Goal: Task Accomplishment & Management: Use online tool/utility

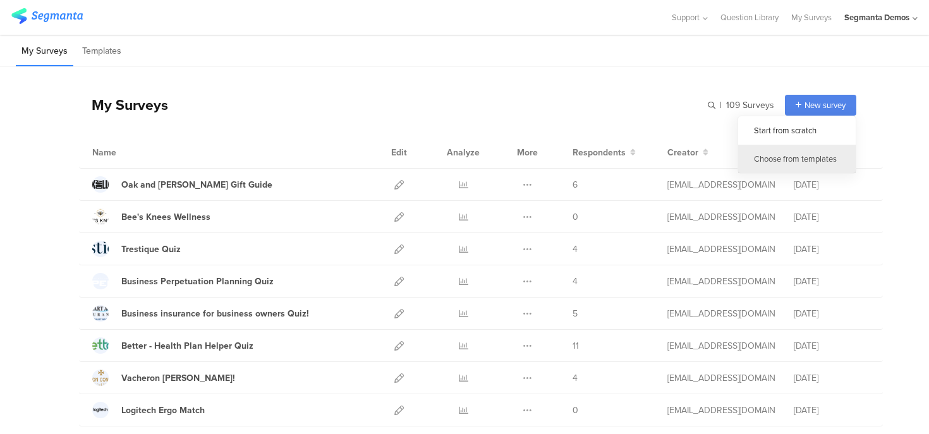
click at [784, 154] on div "Choose from templates" at bounding box center [797, 159] width 118 height 28
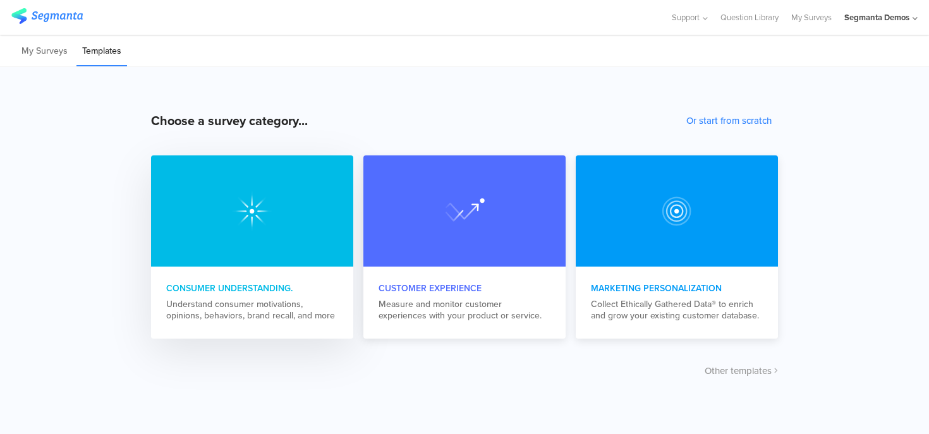
click at [265, 296] on div "Consumer Understanding. Understand consumer motivations, opinions, behaviors, b…" at bounding box center [252, 302] width 202 height 70
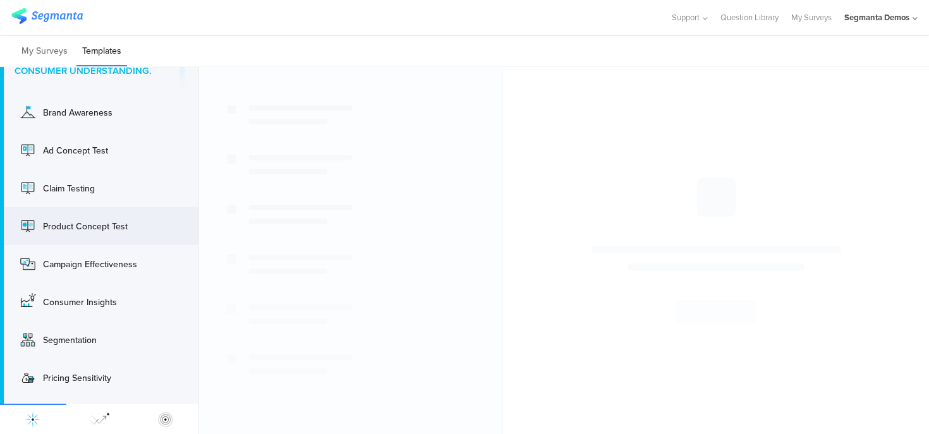
scroll to position [47, 0]
click at [102, 271] on div "Campaign Effectiveness" at bounding box center [81, 265] width 126 height 20
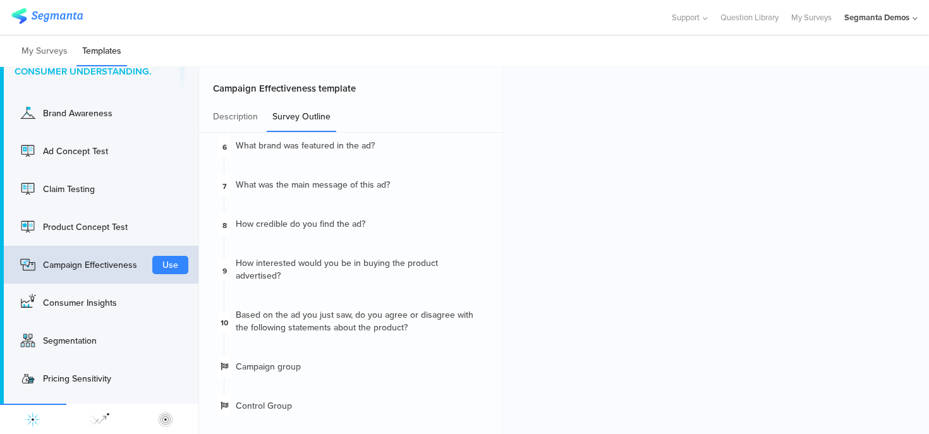
scroll to position [0, 0]
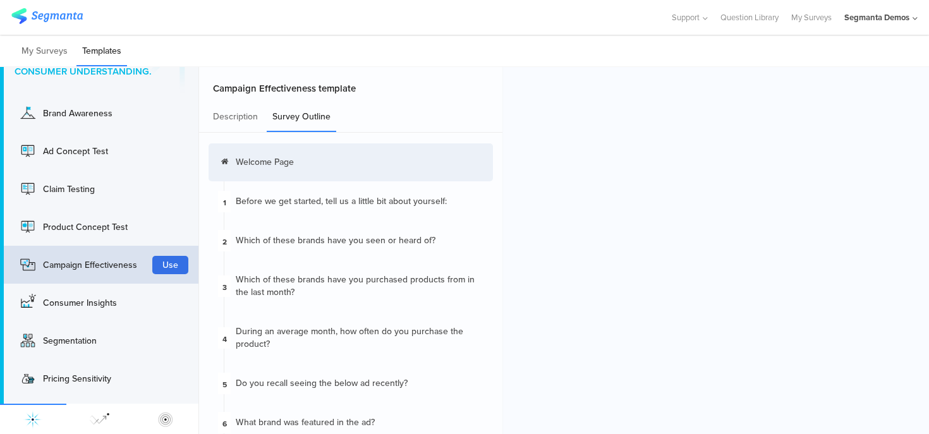
click at [173, 264] on button "Use" at bounding box center [170, 265] width 36 height 18
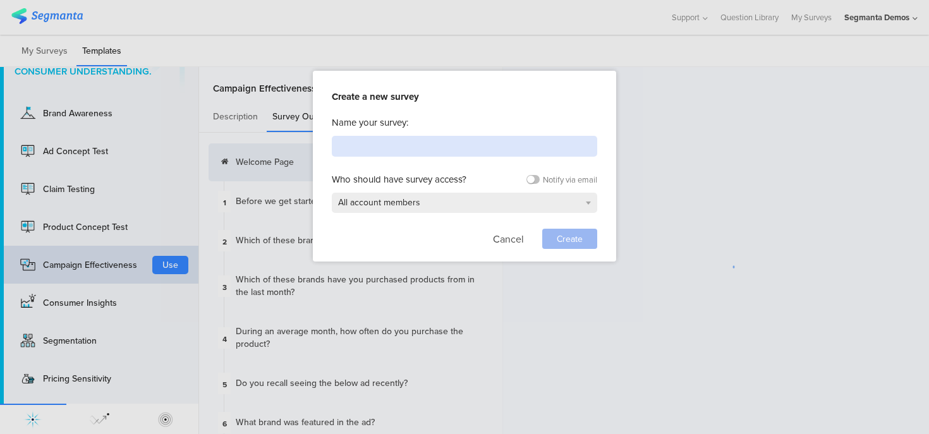
click at [378, 141] on input at bounding box center [464, 146] width 265 height 21
type input "KCC demo"
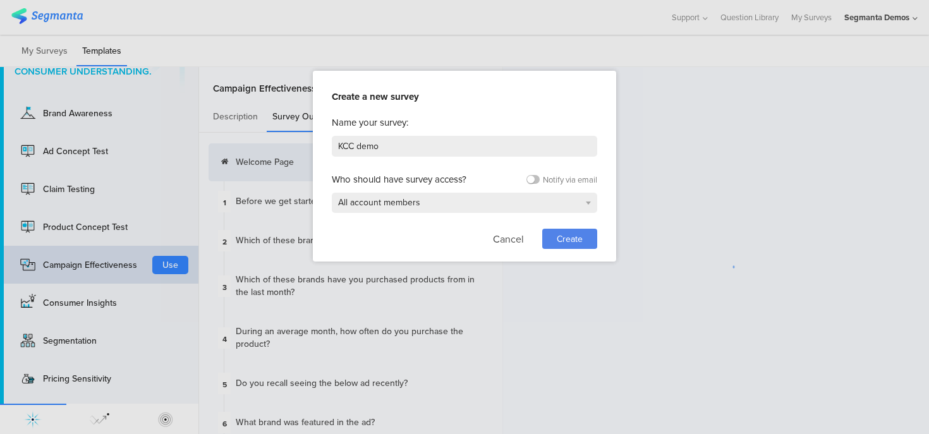
click at [575, 235] on span "Create" at bounding box center [570, 239] width 26 height 13
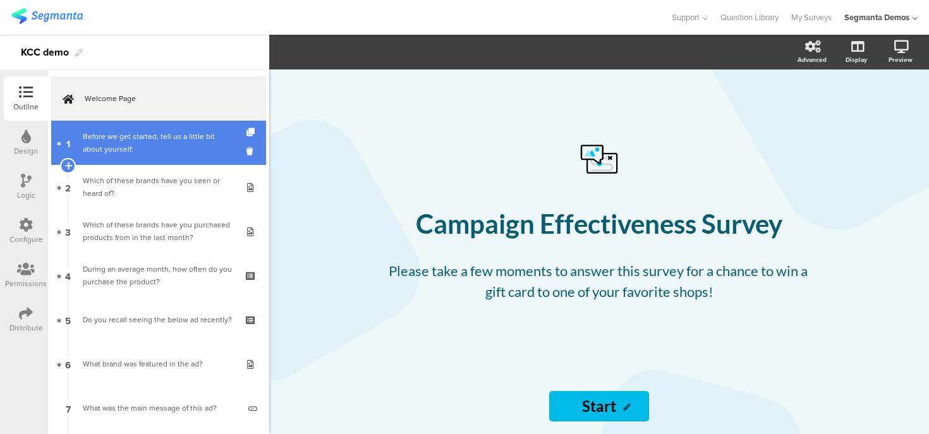
click at [172, 149] on div "Before we get started, tell us a little bit about yourself:" at bounding box center [158, 142] width 151 height 25
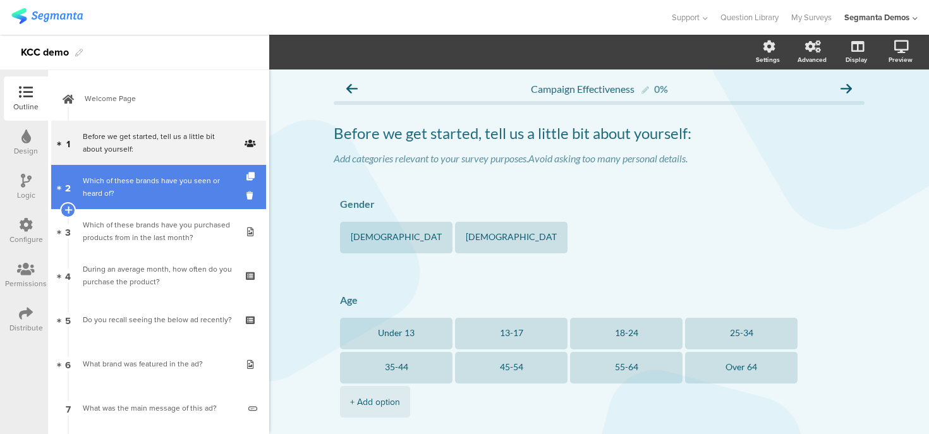
click at [162, 190] on div "Which of these brands have you seen or heard of?" at bounding box center [158, 186] width 151 height 25
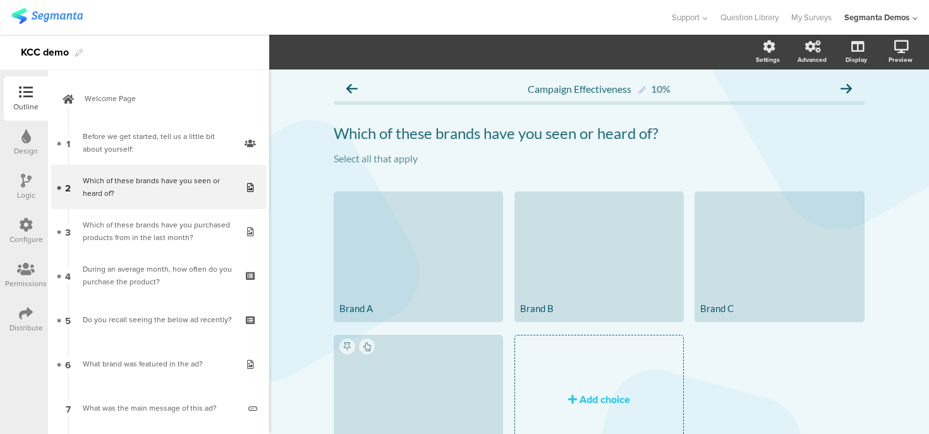
click at [21, 144] on div at bounding box center [25, 138] width 9 height 16
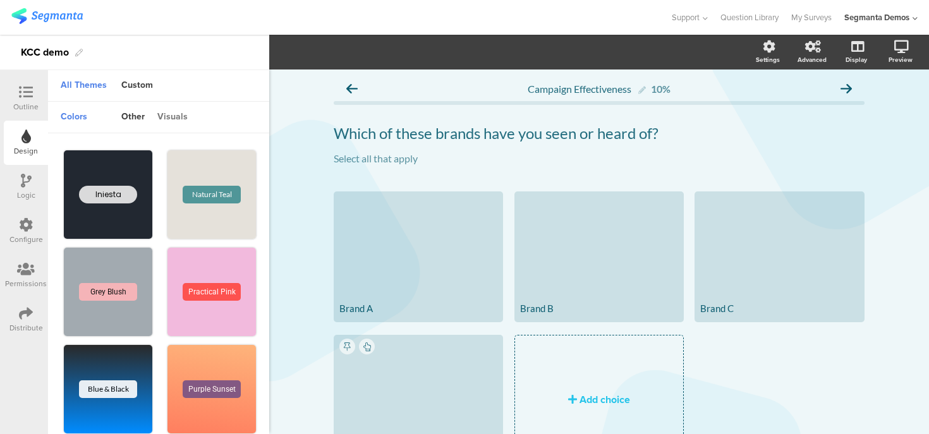
click at [168, 115] on div "visuals" at bounding box center [172, 117] width 43 height 21
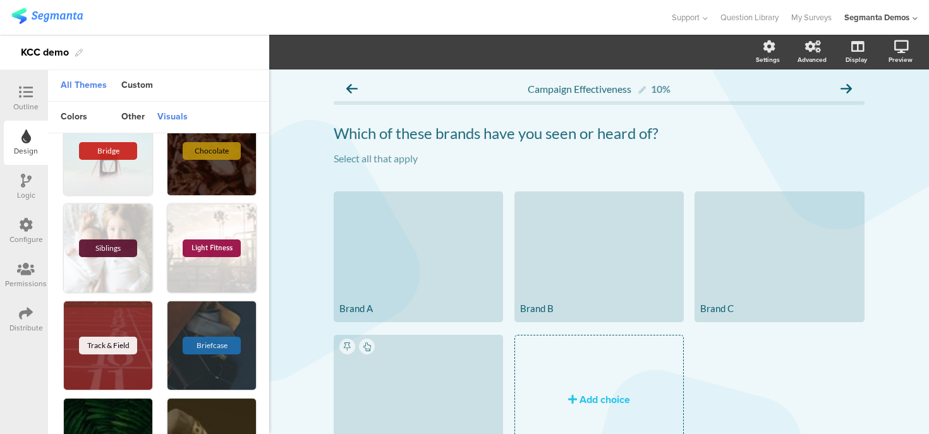
scroll to position [439, 0]
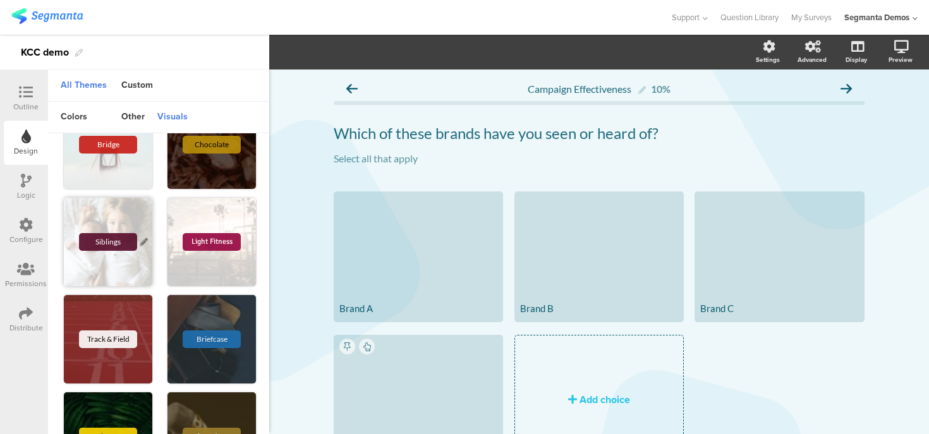
click at [122, 236] on div "Siblings" at bounding box center [108, 242] width 58 height 18
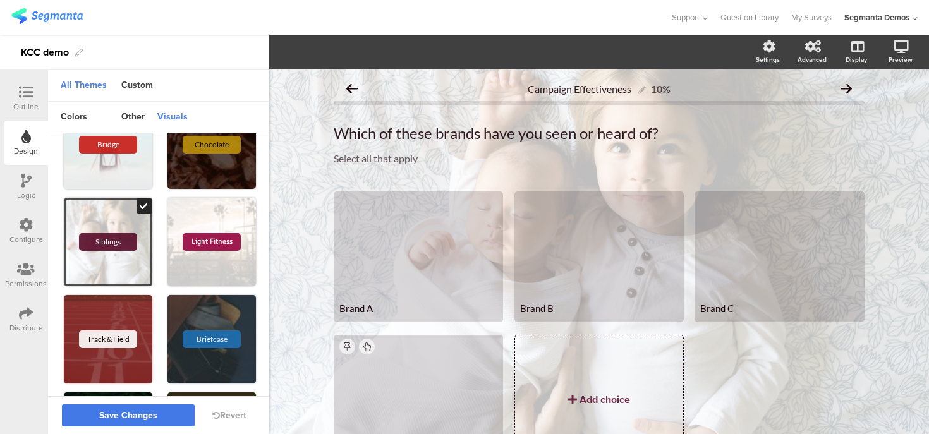
click at [131, 416] on span "Save Changes" at bounding box center [128, 416] width 58 height 0
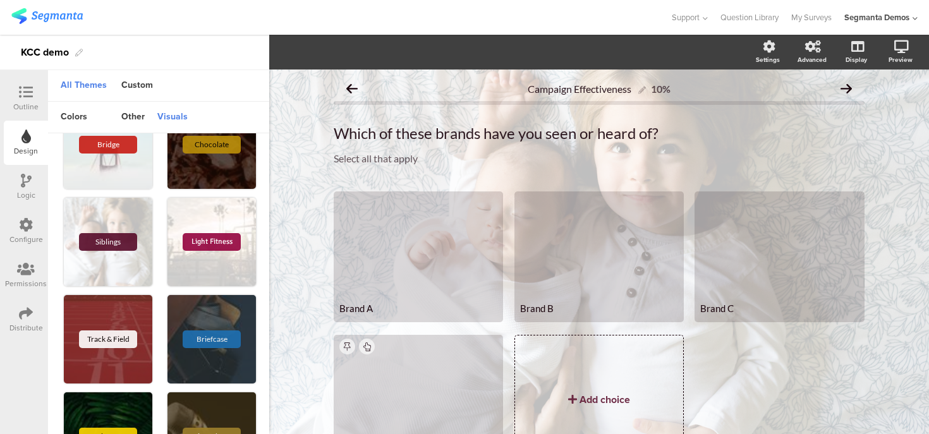
click at [26, 98] on icon at bounding box center [26, 92] width 14 height 14
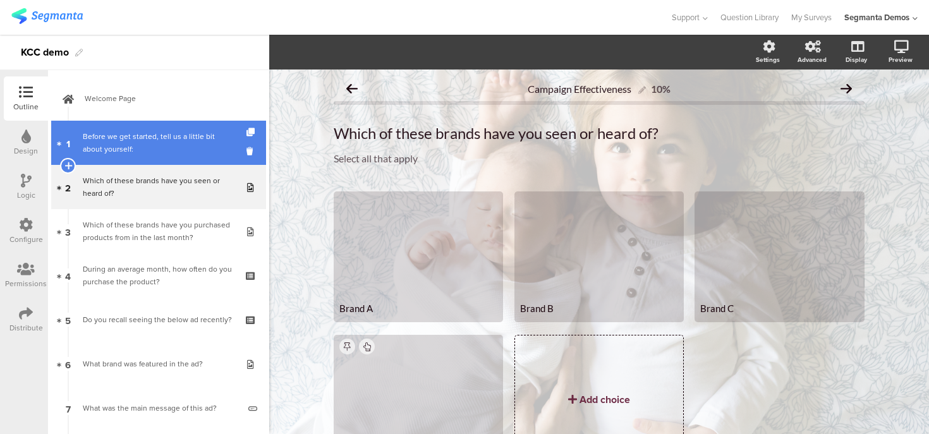
click at [165, 151] on div "Before we get started, tell us a little bit about yourself:" at bounding box center [158, 142] width 151 height 25
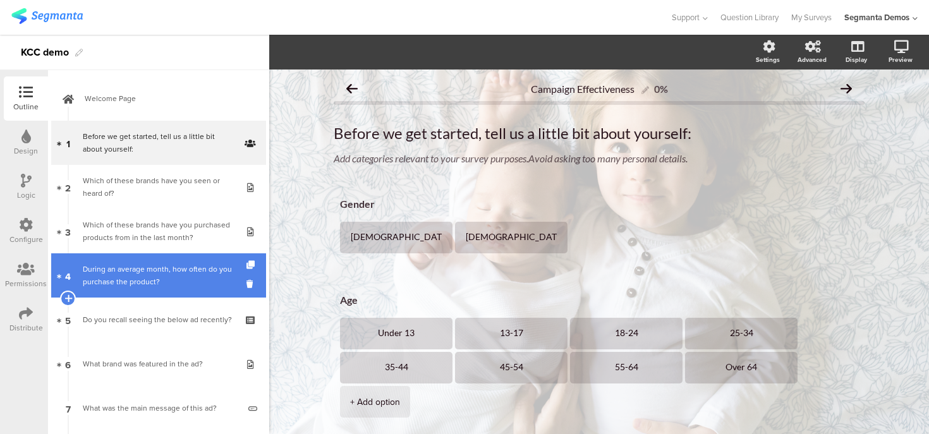
click at [161, 270] on div "During an average month, how often do you purchase the product?" at bounding box center [158, 275] width 151 height 25
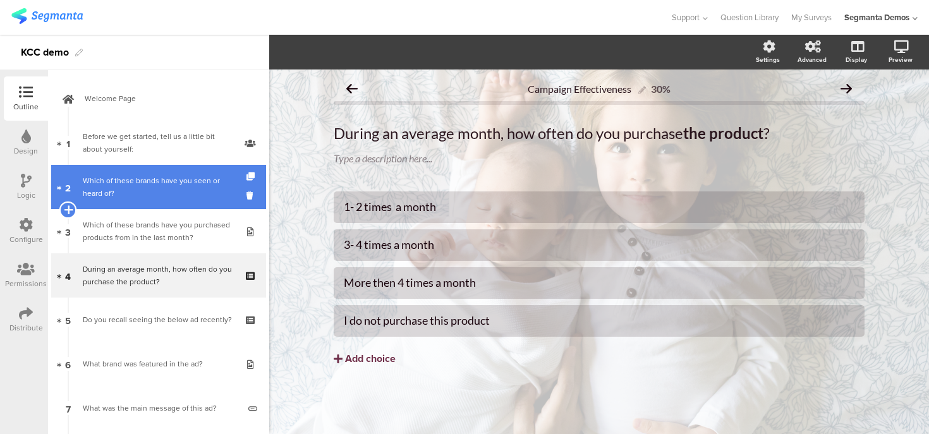
click at [64, 210] on icon at bounding box center [68, 209] width 8 height 11
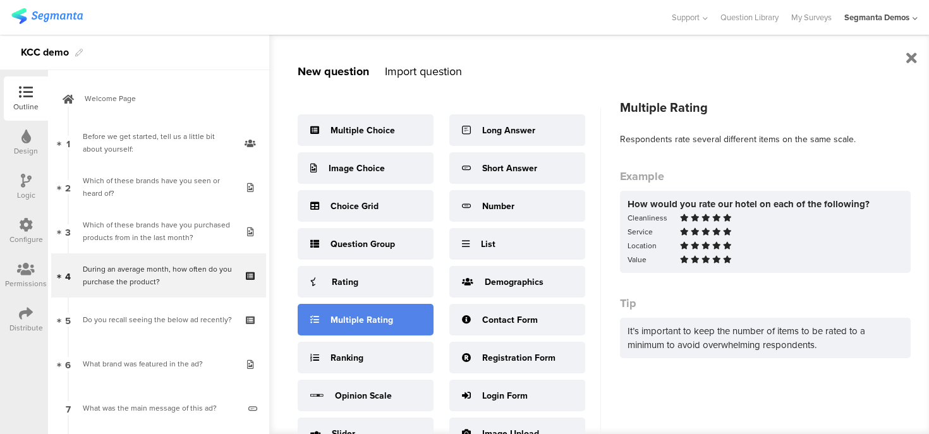
click at [365, 319] on div "Multiple Rating" at bounding box center [362, 320] width 63 height 13
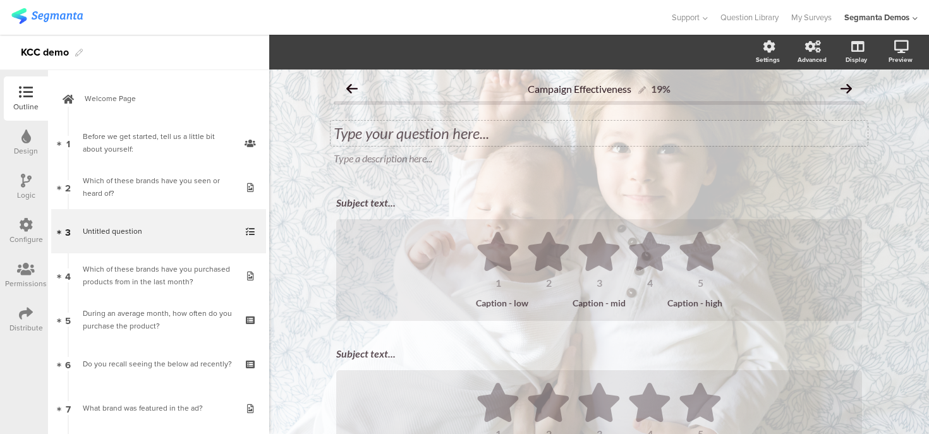
click at [369, 133] on div "Type your question here..." at bounding box center [599, 133] width 537 height 25
click at [348, 204] on div "Subject text..." at bounding box center [599, 203] width 526 height 12
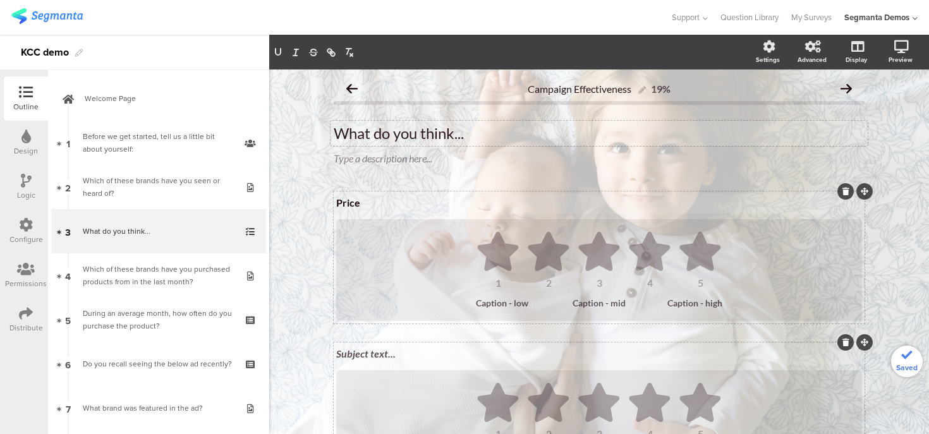
click at [360, 354] on div "Subject text..." at bounding box center [599, 355] width 532 height 20
click at [435, 265] on ul "1 2 3 4 5" at bounding box center [599, 260] width 501 height 56
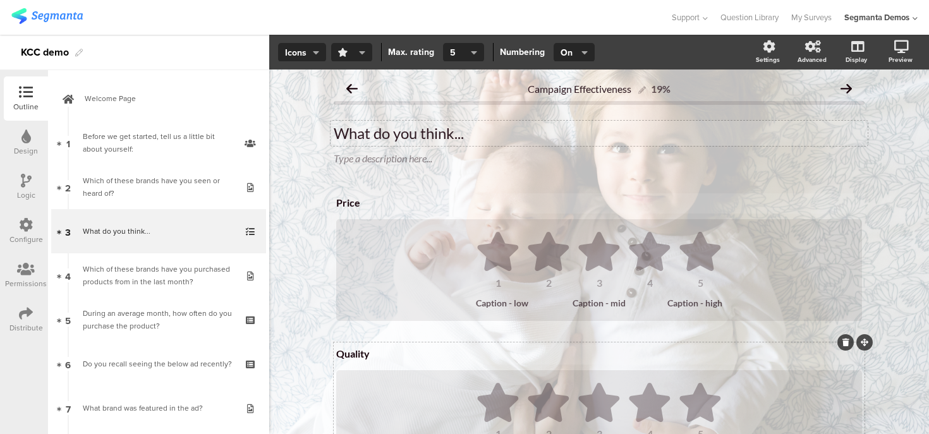
click at [365, 51] on button "button" at bounding box center [351, 52] width 41 height 19
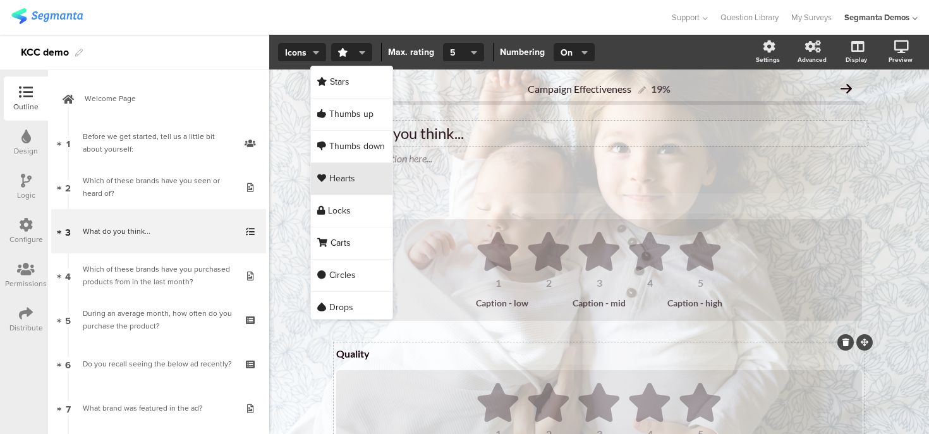
click at [339, 173] on span "Hearts" at bounding box center [342, 179] width 26 height 13
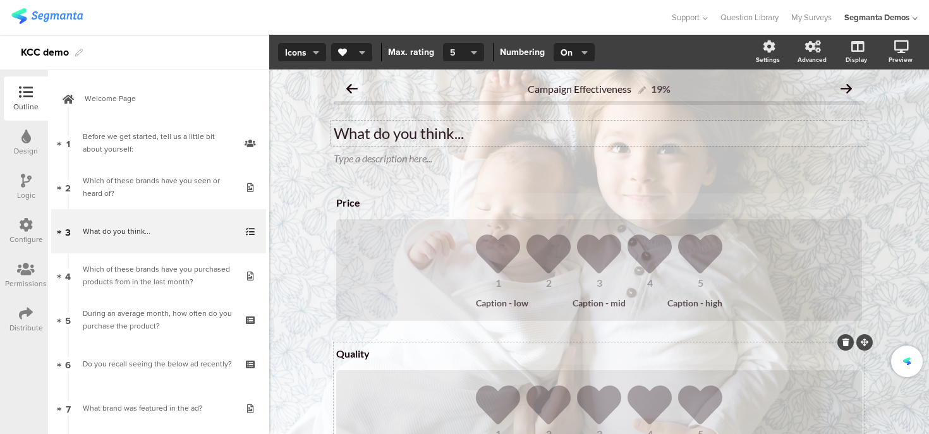
click at [471, 49] on icon "button" at bounding box center [474, 52] width 6 height 10
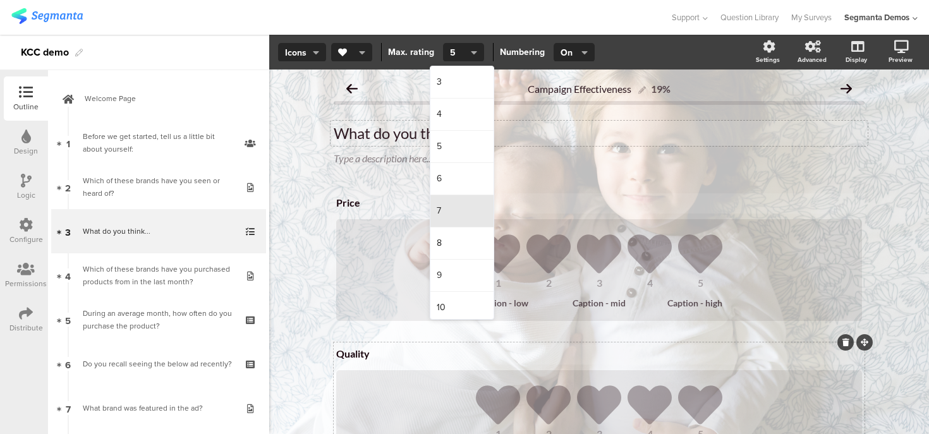
click at [454, 205] on div "7" at bounding box center [461, 211] width 63 height 32
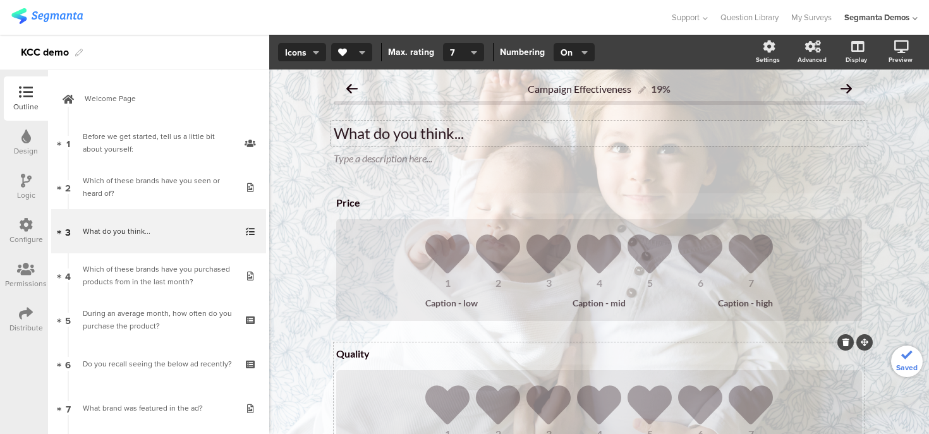
click at [26, 186] on icon at bounding box center [26, 181] width 11 height 14
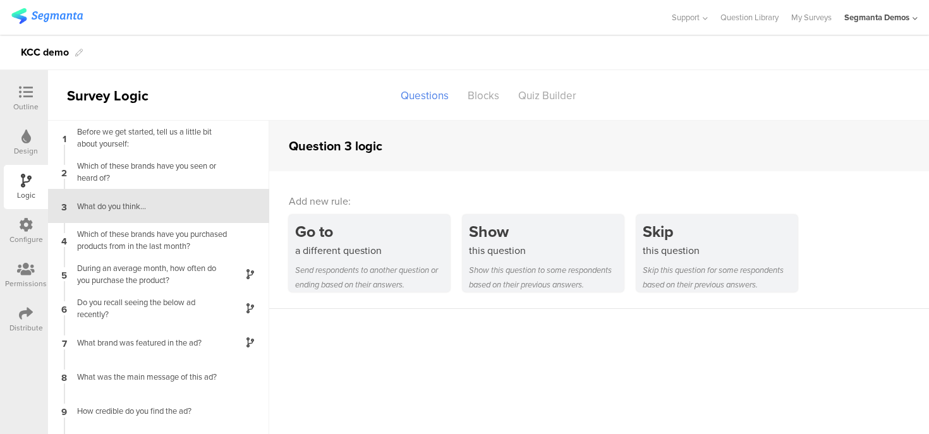
click at [22, 323] on div "Distribute" at bounding box center [26, 327] width 34 height 11
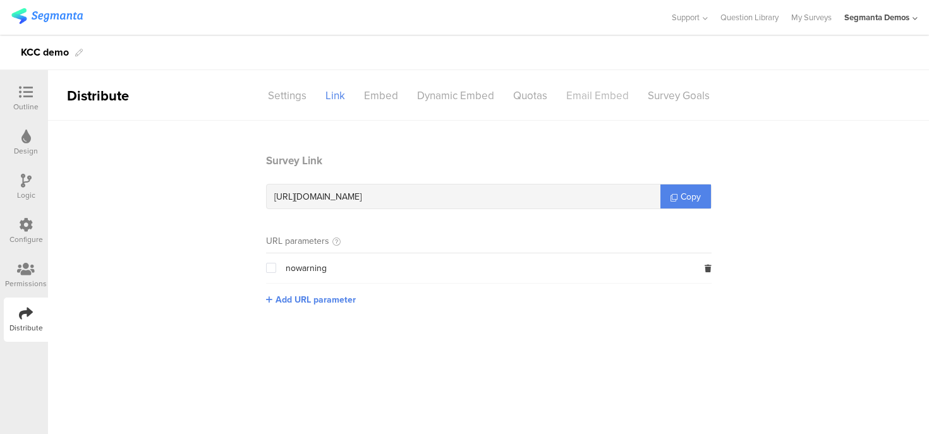
click at [593, 97] on div "Email Embed" at bounding box center [598, 96] width 82 height 22
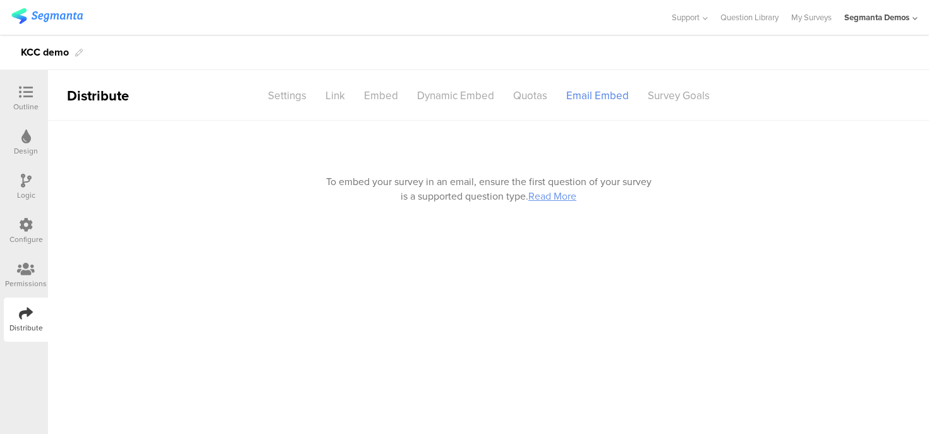
click at [46, 21] on img at bounding box center [46, 16] width 71 height 16
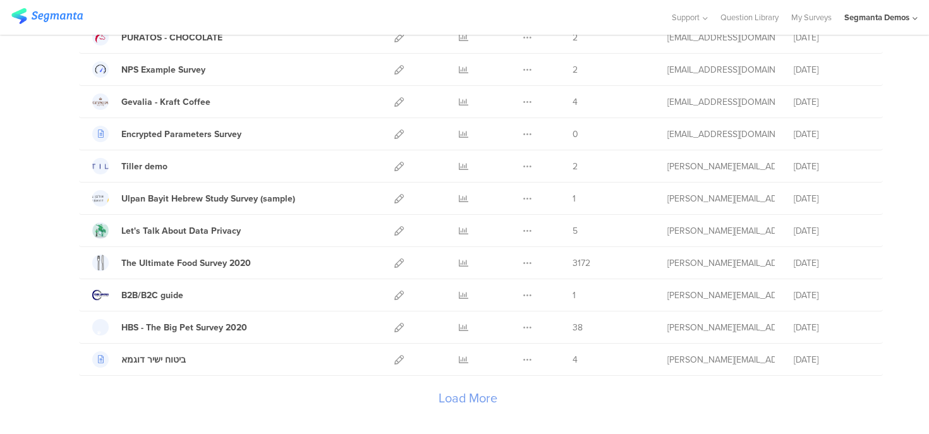
scroll to position [1479, 0]
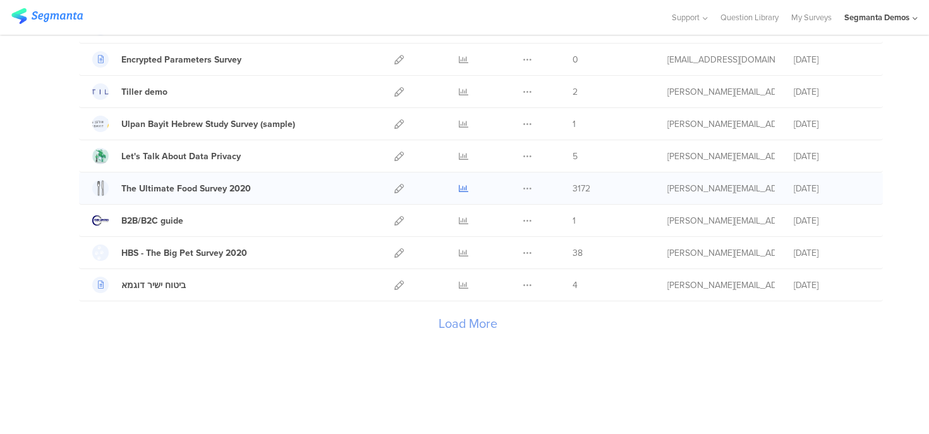
click at [463, 190] on icon at bounding box center [463, 188] width 9 height 9
click at [461, 190] on icon at bounding box center [463, 188] width 9 height 9
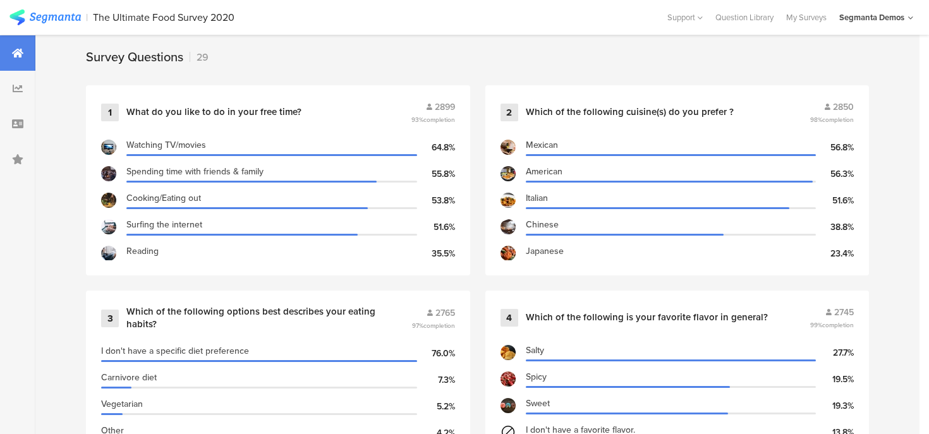
scroll to position [525, 0]
click at [589, 109] on div "Which of the following cuisine(s) do you prefer ?" at bounding box center [630, 112] width 208 height 13
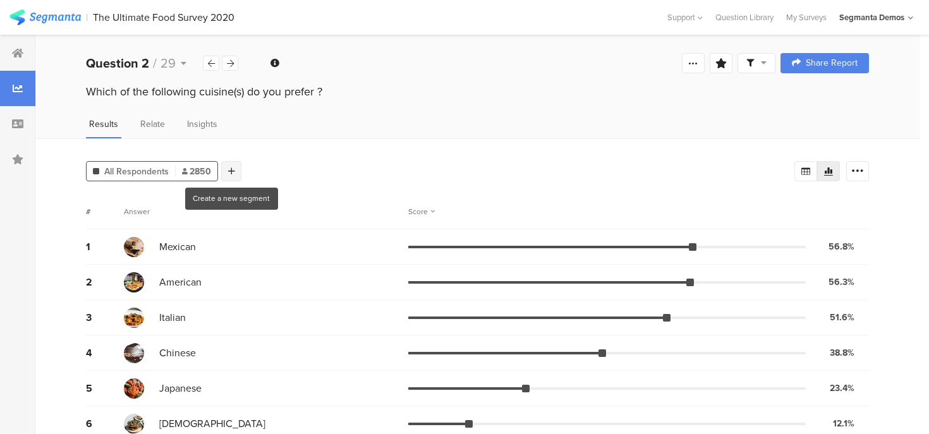
click at [236, 166] on div at bounding box center [231, 171] width 20 height 20
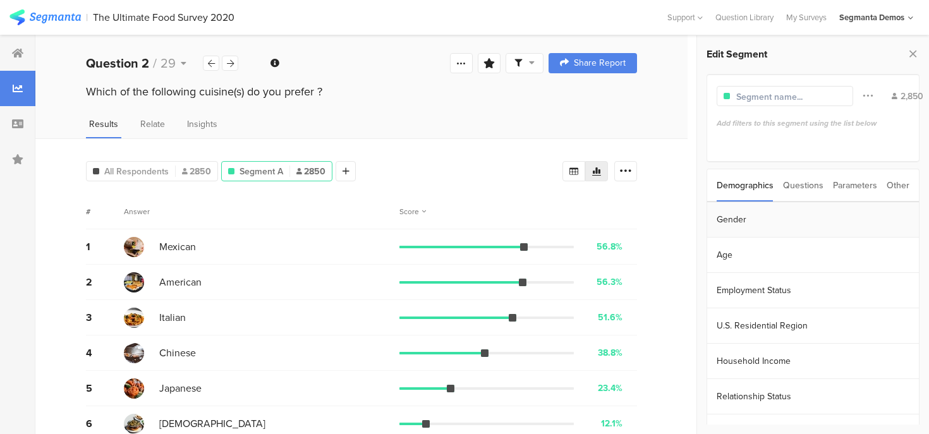
click at [730, 220] on section "Gender" at bounding box center [813, 219] width 212 height 35
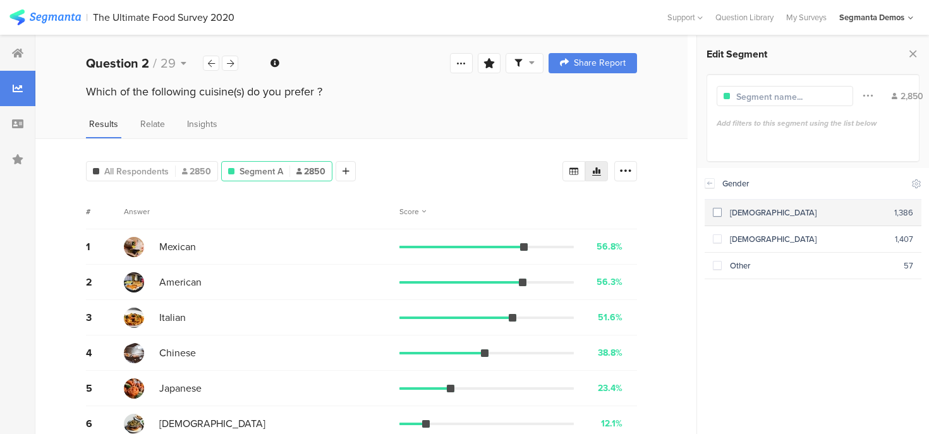
click at [736, 212] on div "[DEMOGRAPHIC_DATA]" at bounding box center [808, 213] width 173 height 12
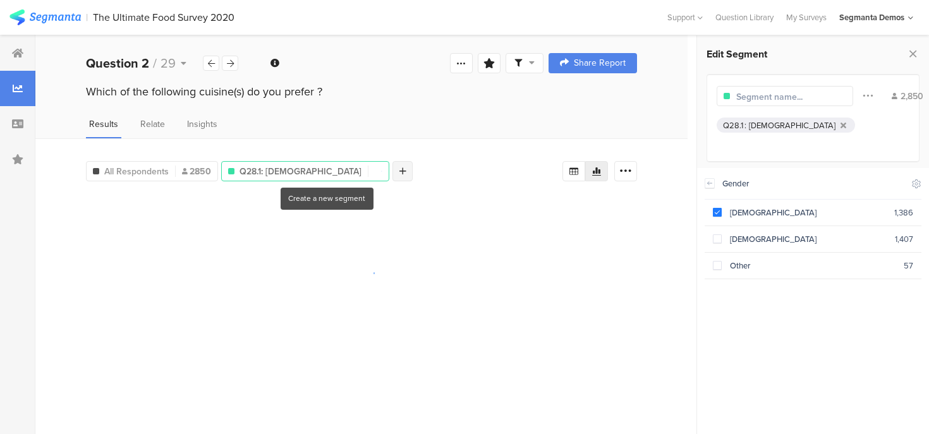
click at [393, 164] on div at bounding box center [403, 171] width 20 height 20
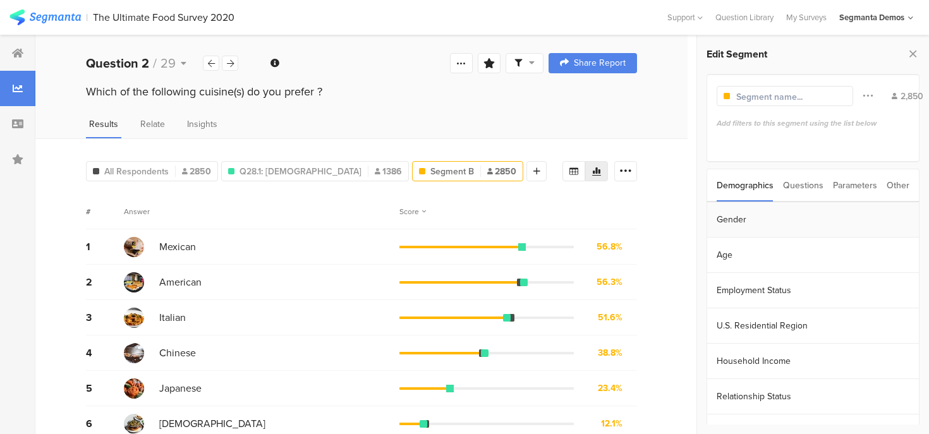
click at [739, 219] on section "Gender" at bounding box center [813, 219] width 212 height 35
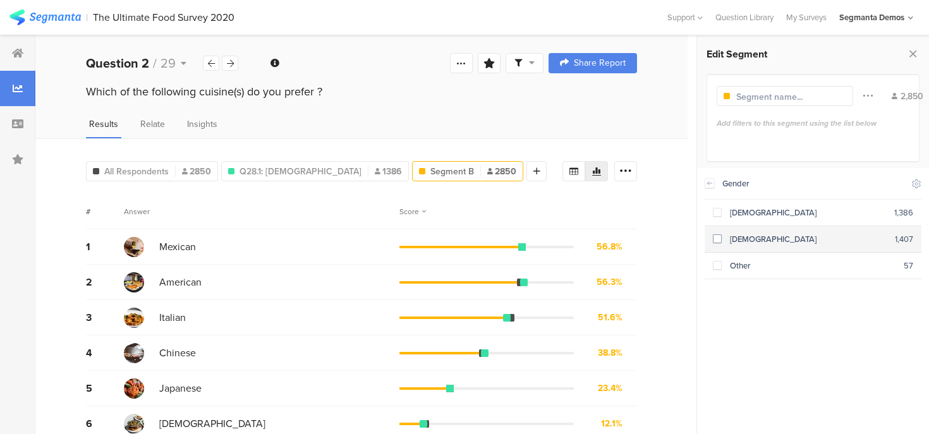
click at [724, 239] on div "[DEMOGRAPHIC_DATA]" at bounding box center [809, 239] width 174 height 12
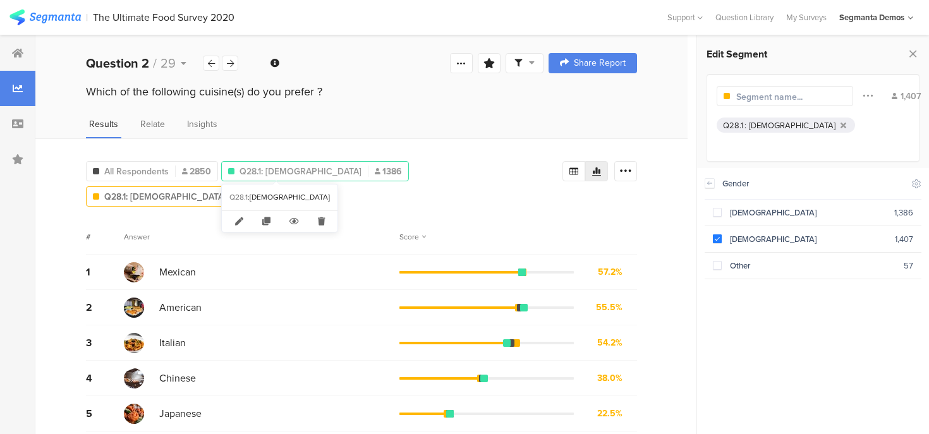
click at [250, 171] on span "Q28.1: Male" at bounding box center [301, 171] width 122 height 13
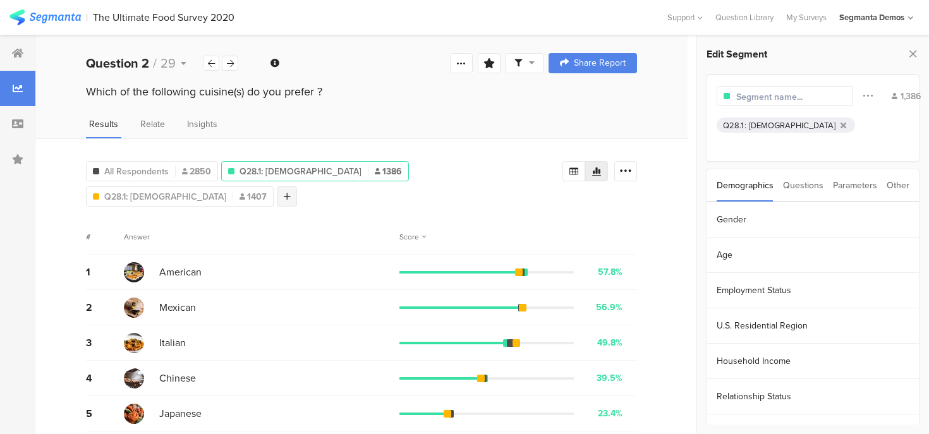
click at [291, 192] on icon at bounding box center [287, 196] width 7 height 9
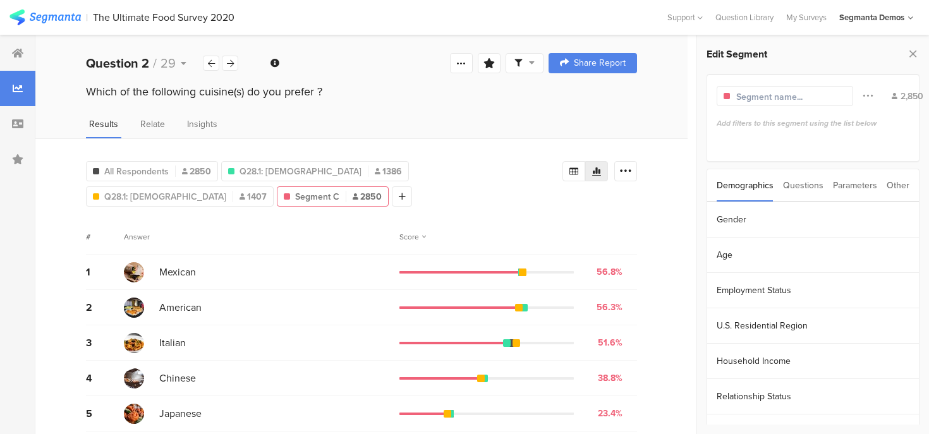
click at [807, 186] on div "Questions" at bounding box center [803, 185] width 40 height 32
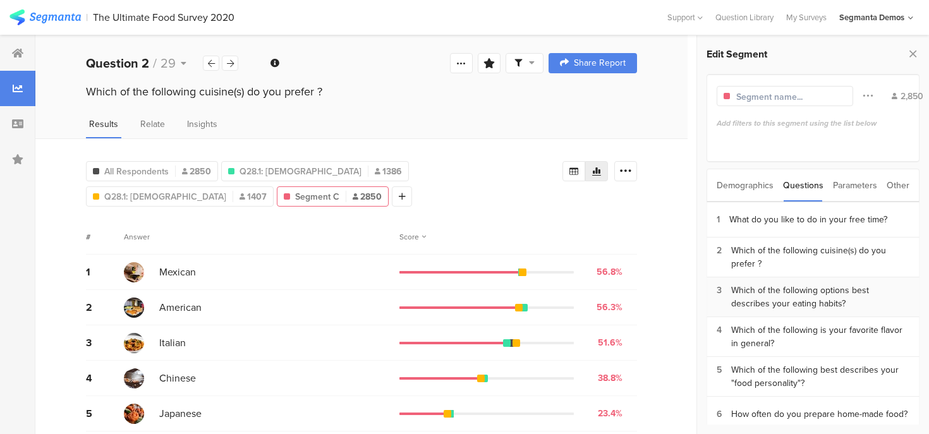
click at [806, 293] on div "Which of the following options best describes your eating habits?" at bounding box center [820, 297] width 179 height 27
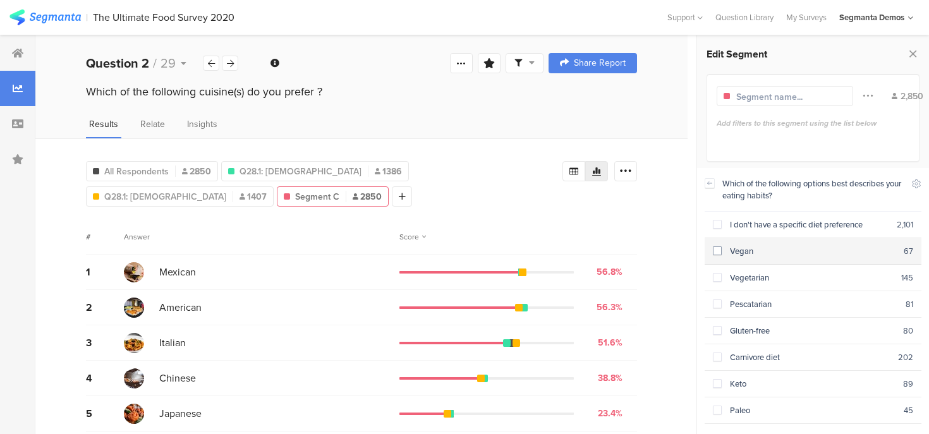
click at [767, 251] on div "Vegan" at bounding box center [813, 251] width 183 height 12
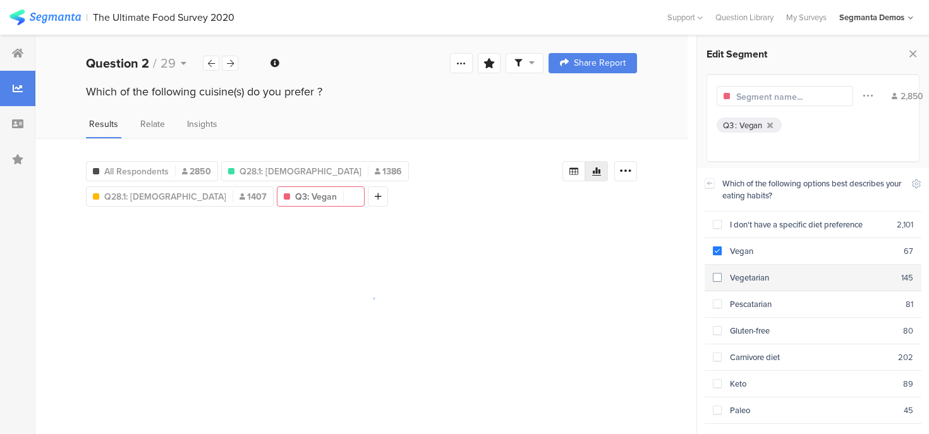
click at [719, 275] on span at bounding box center [717, 277] width 9 height 9
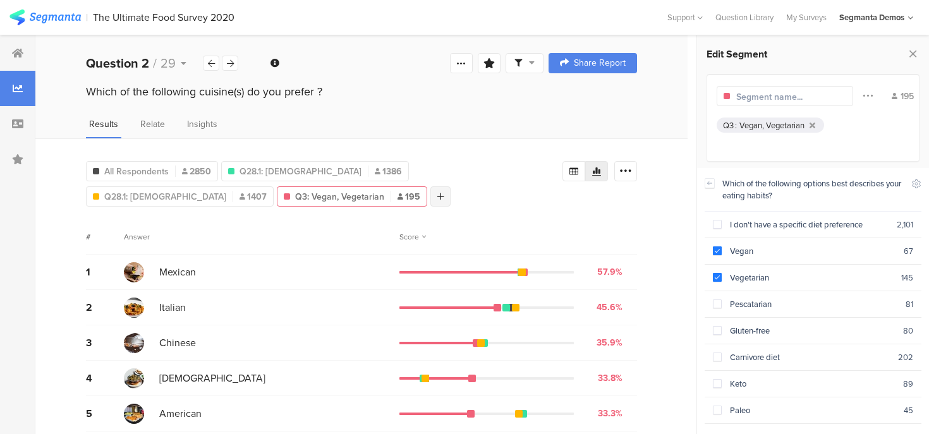
click at [437, 198] on icon at bounding box center [440, 196] width 7 height 9
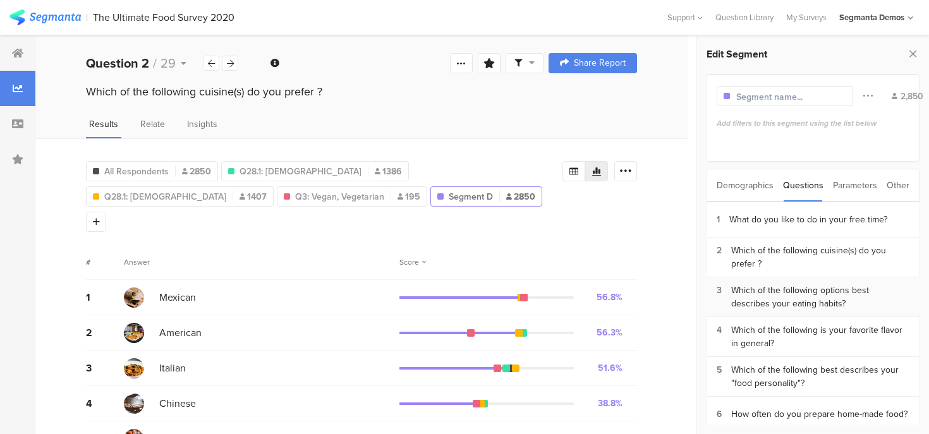
click at [779, 299] on div "Which of the following options best describes your eating habits?" at bounding box center [820, 297] width 179 height 27
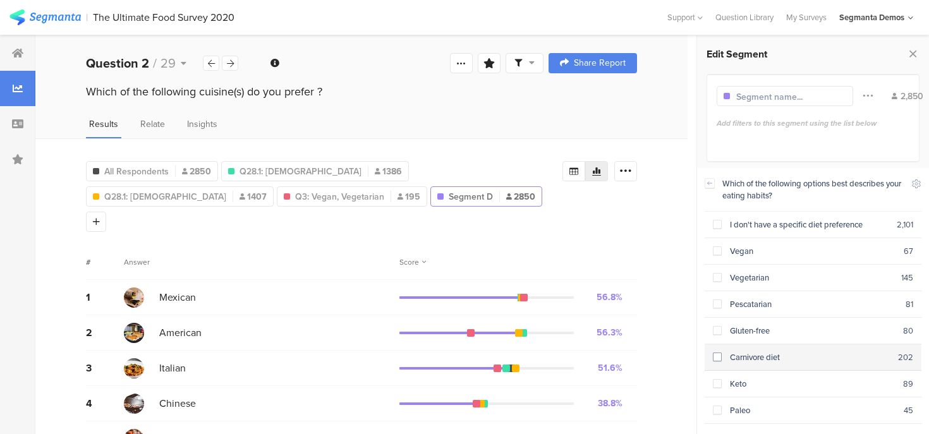
click at [784, 353] on div "Carnivore diet" at bounding box center [810, 357] width 177 height 12
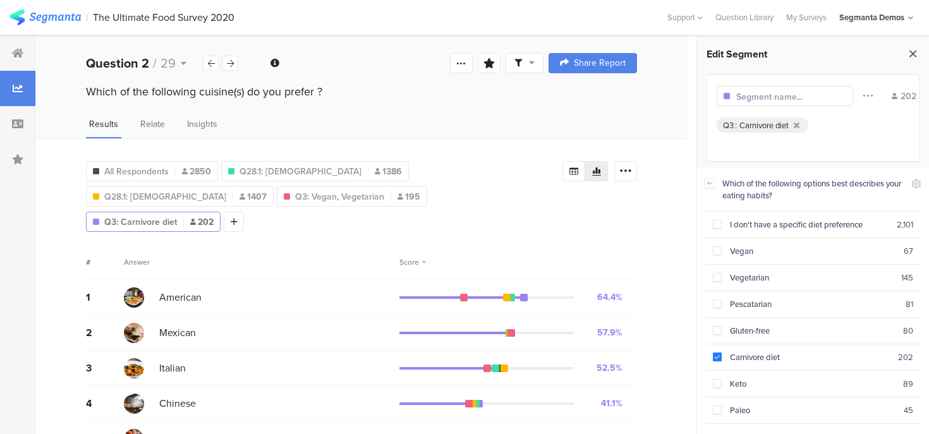
click at [914, 51] on icon at bounding box center [912, 54] width 13 height 18
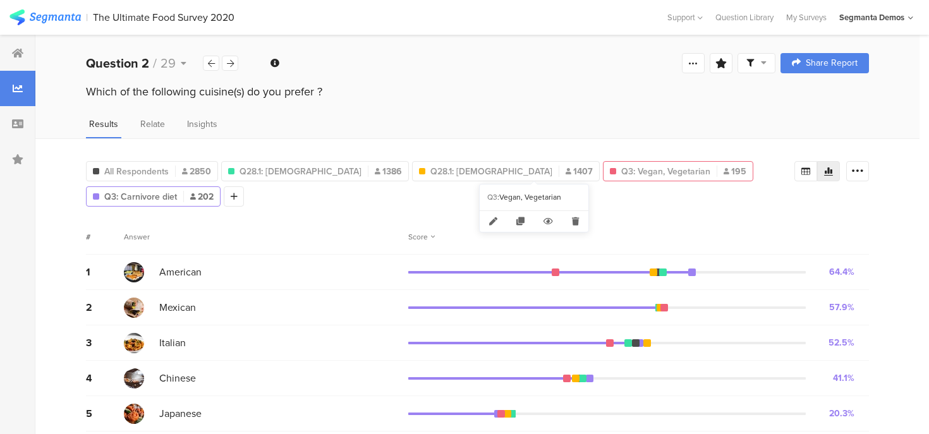
click at [621, 165] on span "Q3: Vegan, Vegetarian" at bounding box center [665, 171] width 89 height 13
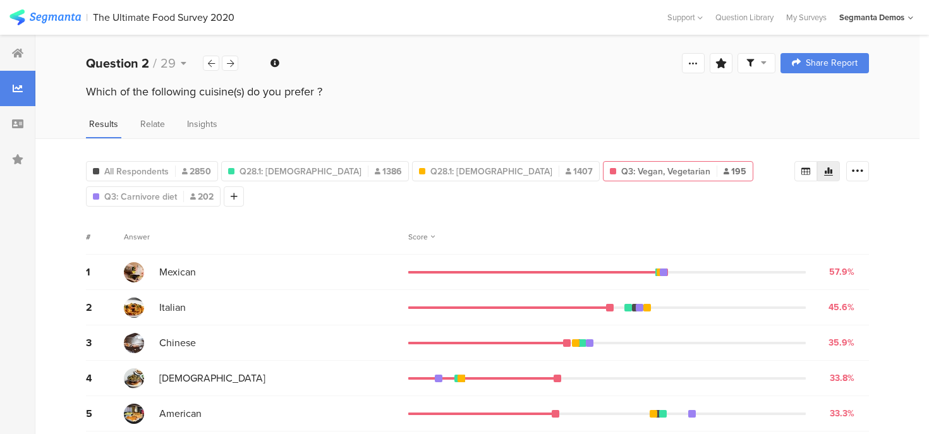
click at [190, 15] on div "The Ultimate Food Survey 2020" at bounding box center [164, 17] width 142 height 12
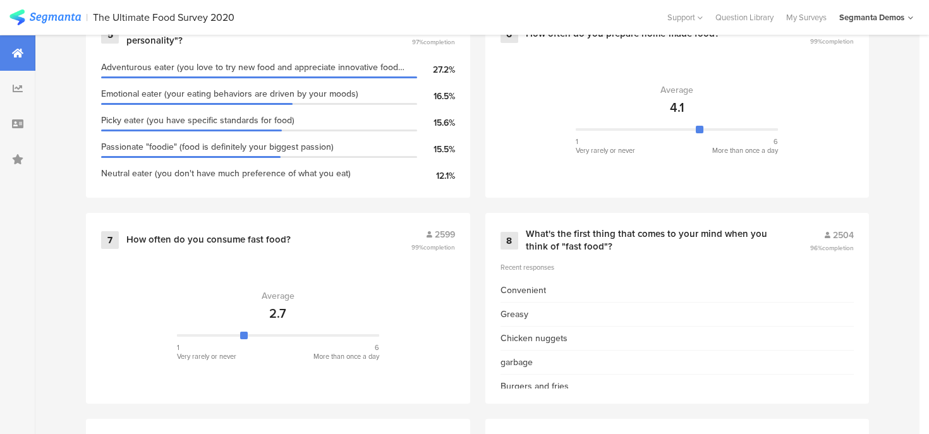
scroll to position [1016, 0]
click at [582, 232] on div "What's the first thing that comes to your mind when you think of "fast food"?" at bounding box center [653, 239] width 254 height 25
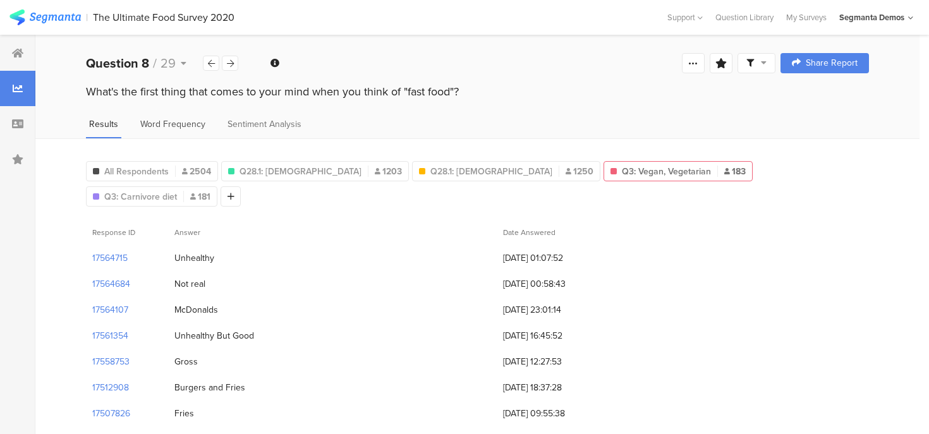
click at [168, 121] on span "Word Frequency" at bounding box center [172, 124] width 65 height 13
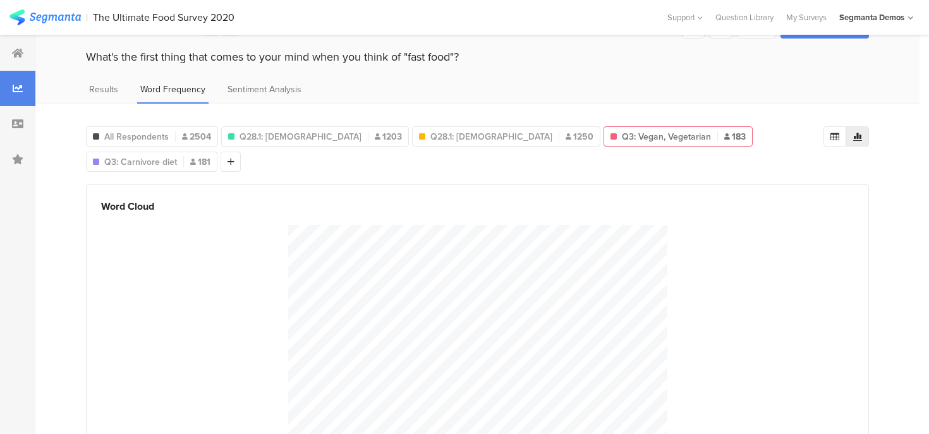
scroll to position [44, 0]
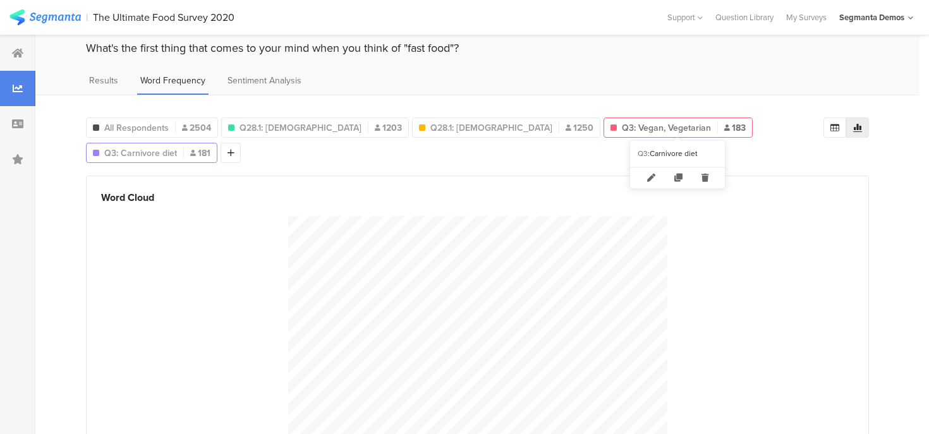
click at [177, 147] on span "Q3: Carnivore diet" at bounding box center [140, 153] width 73 height 13
click at [101, 82] on span "Results" at bounding box center [103, 80] width 29 height 13
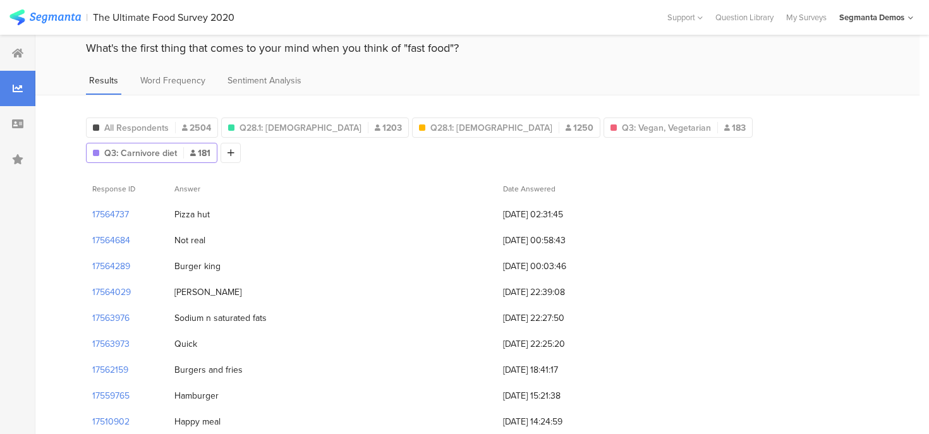
click at [143, 20] on div "The Ultimate Food Survey 2020" at bounding box center [164, 17] width 142 height 12
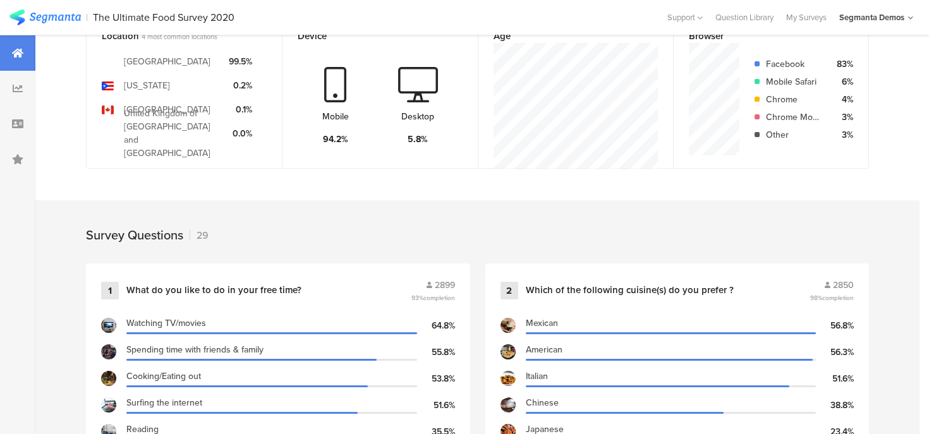
scroll to position [347, 0]
click at [600, 279] on div "2 Which of the following cuisine(s) do you prefer ? 2850 98% completion" at bounding box center [678, 290] width 354 height 24
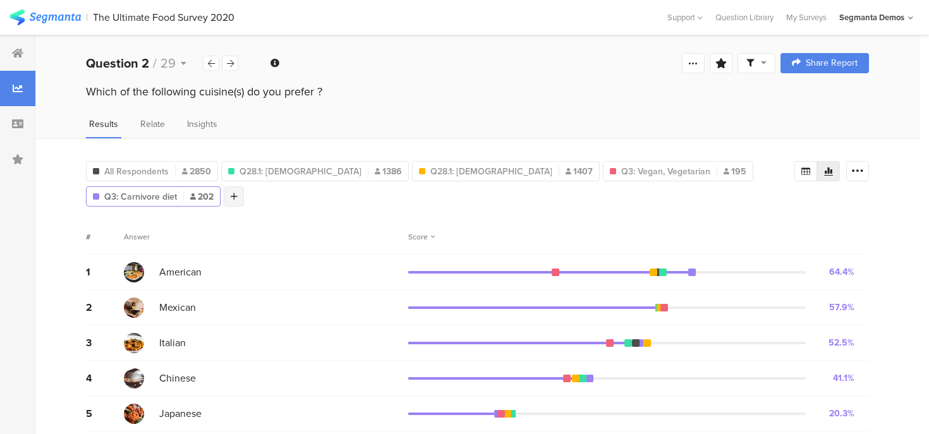
click at [238, 192] on icon at bounding box center [234, 196] width 7 height 9
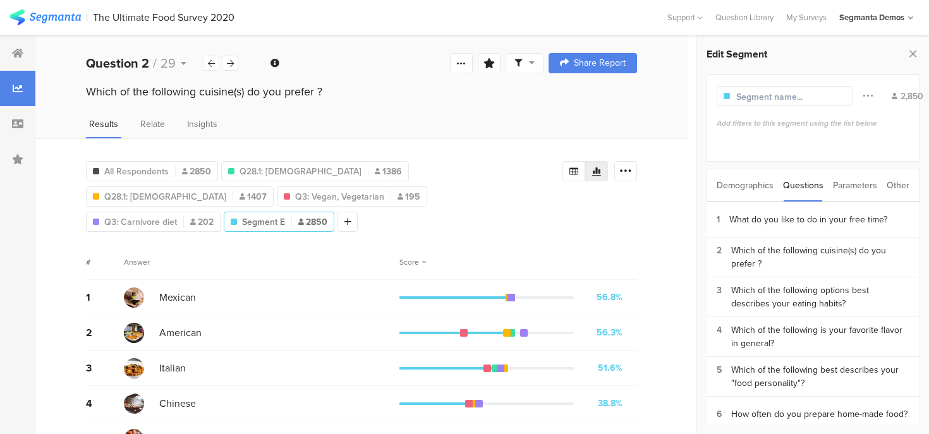
click at [851, 189] on div "Parameters" at bounding box center [855, 185] width 44 height 32
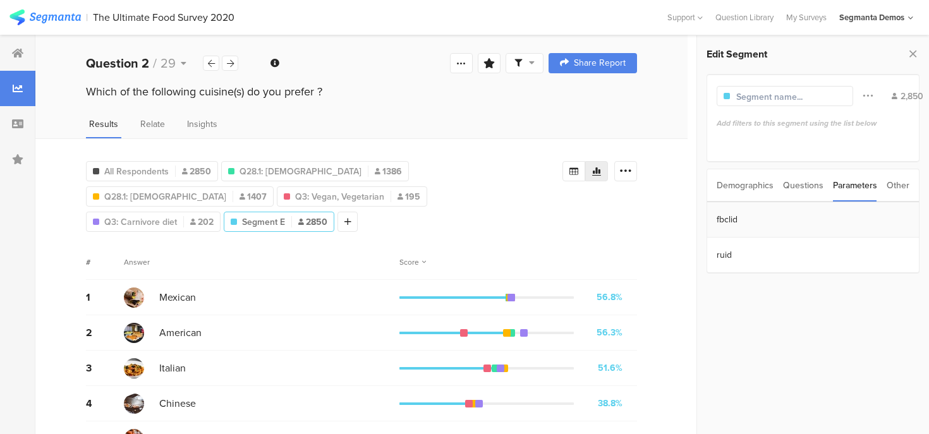
click at [731, 223] on section "fbclid" at bounding box center [813, 219] width 212 height 35
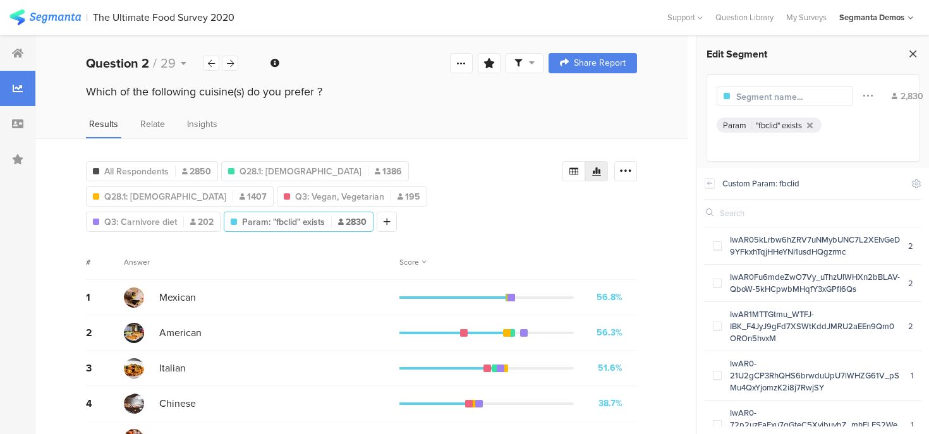
click at [912, 53] on icon at bounding box center [912, 54] width 13 height 18
